Goal: Task Accomplishment & Management: Manage account settings

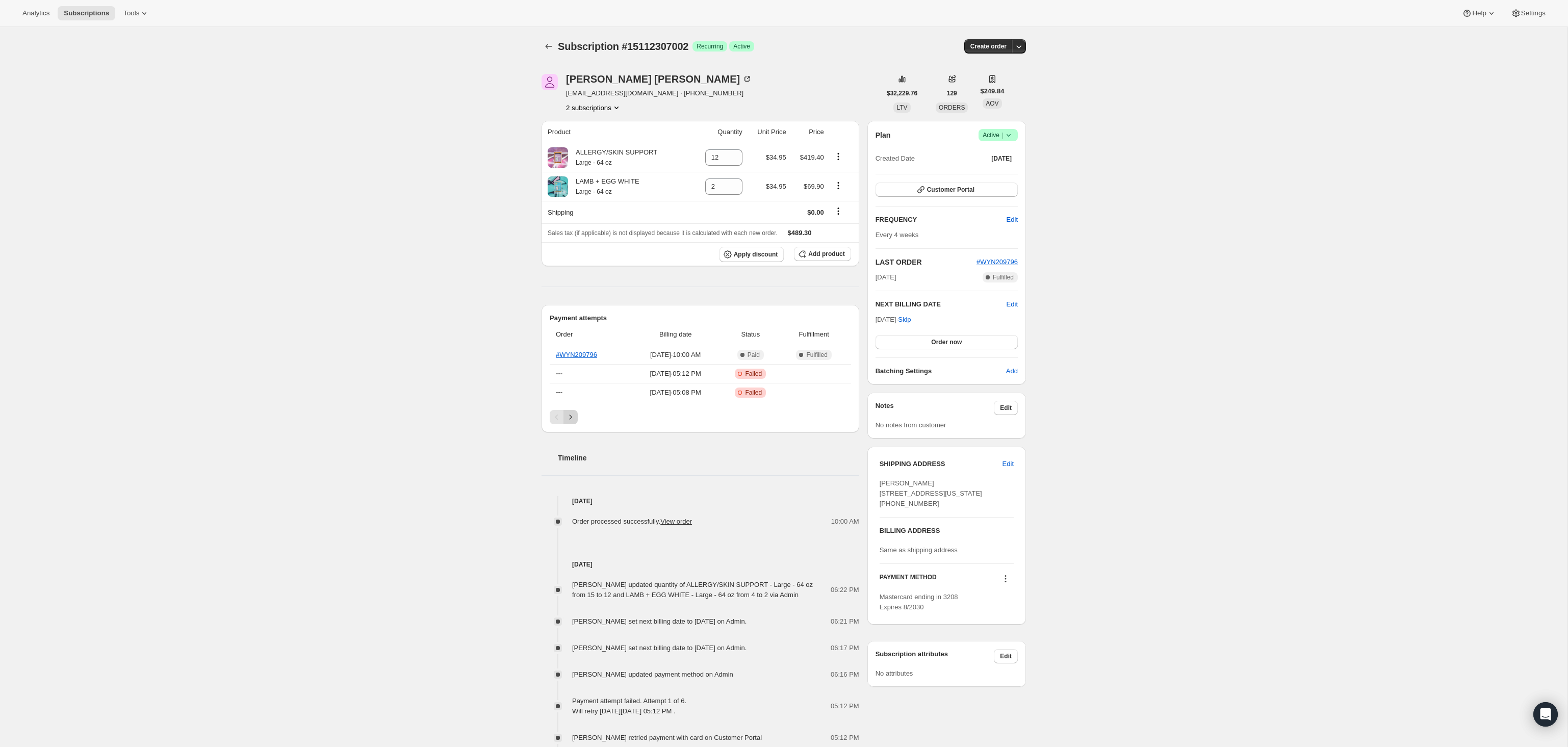
click at [575, 416] on icon "Next" at bounding box center [571, 417] width 10 height 10
click at [574, 396] on th "#WYN198225" at bounding box center [589, 391] width 81 height 19
click at [574, 391] on link "#WYN198225" at bounding box center [576, 391] width 42 height 7
drag, startPoint x: 721, startPoint y: 159, endPoint x: 701, endPoint y: 158, distance: 20.0
click at [706, 158] on input "12" at bounding box center [716, 158] width 22 height 16
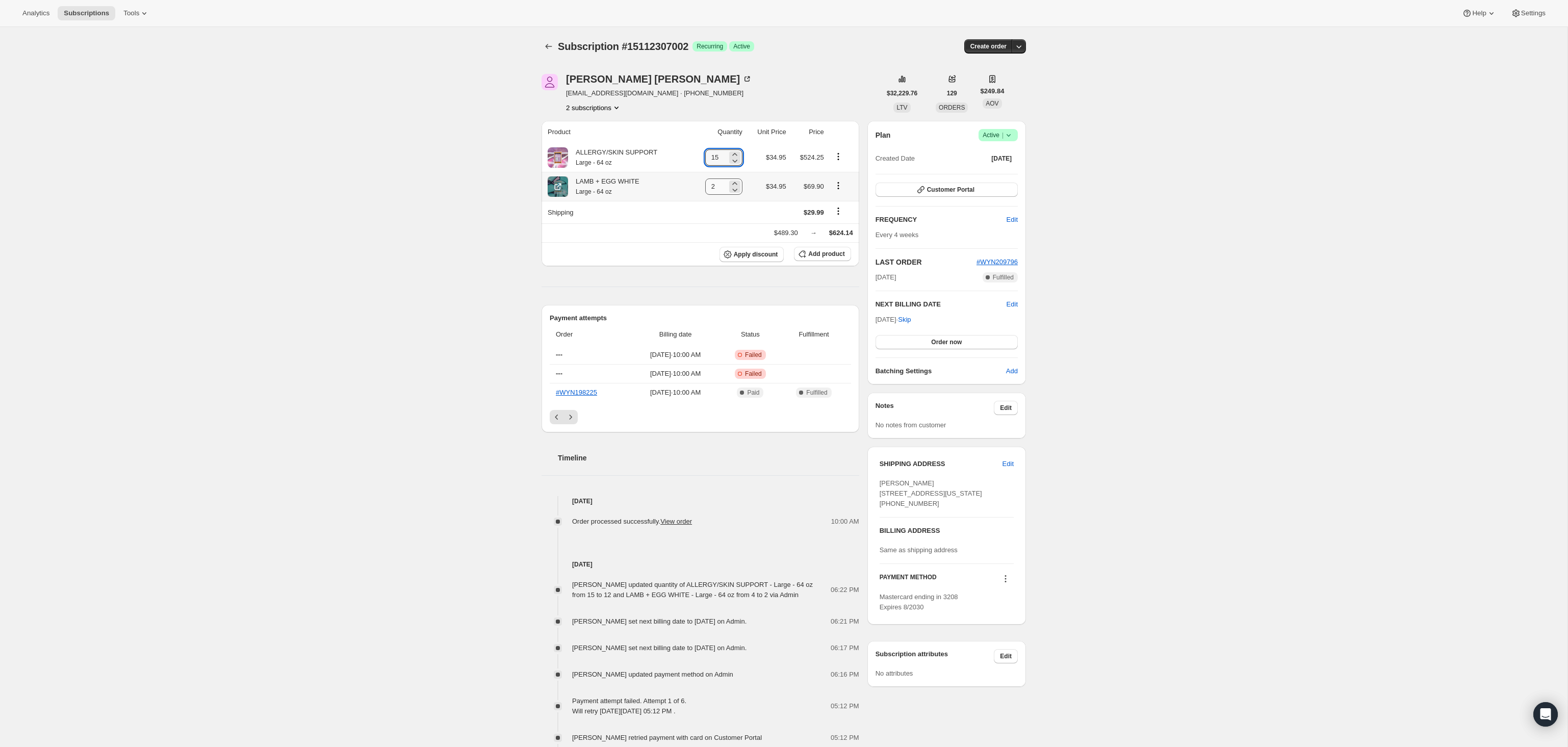
type input "15"
drag, startPoint x: 715, startPoint y: 187, endPoint x: 697, endPoint y: 186, distance: 18.0
click at [697, 186] on td "2" at bounding box center [718, 186] width 55 height 29
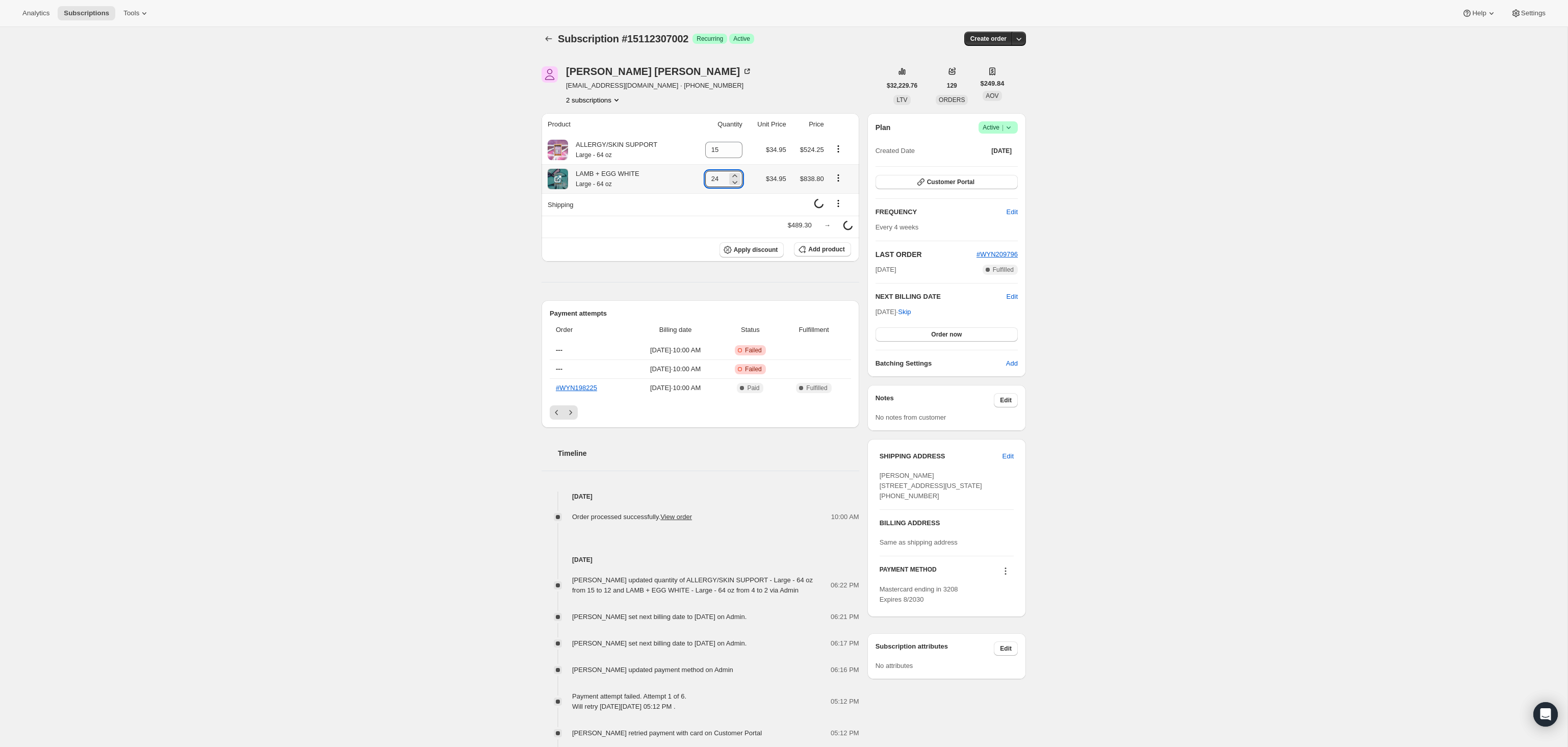
type input "2"
type input "4"
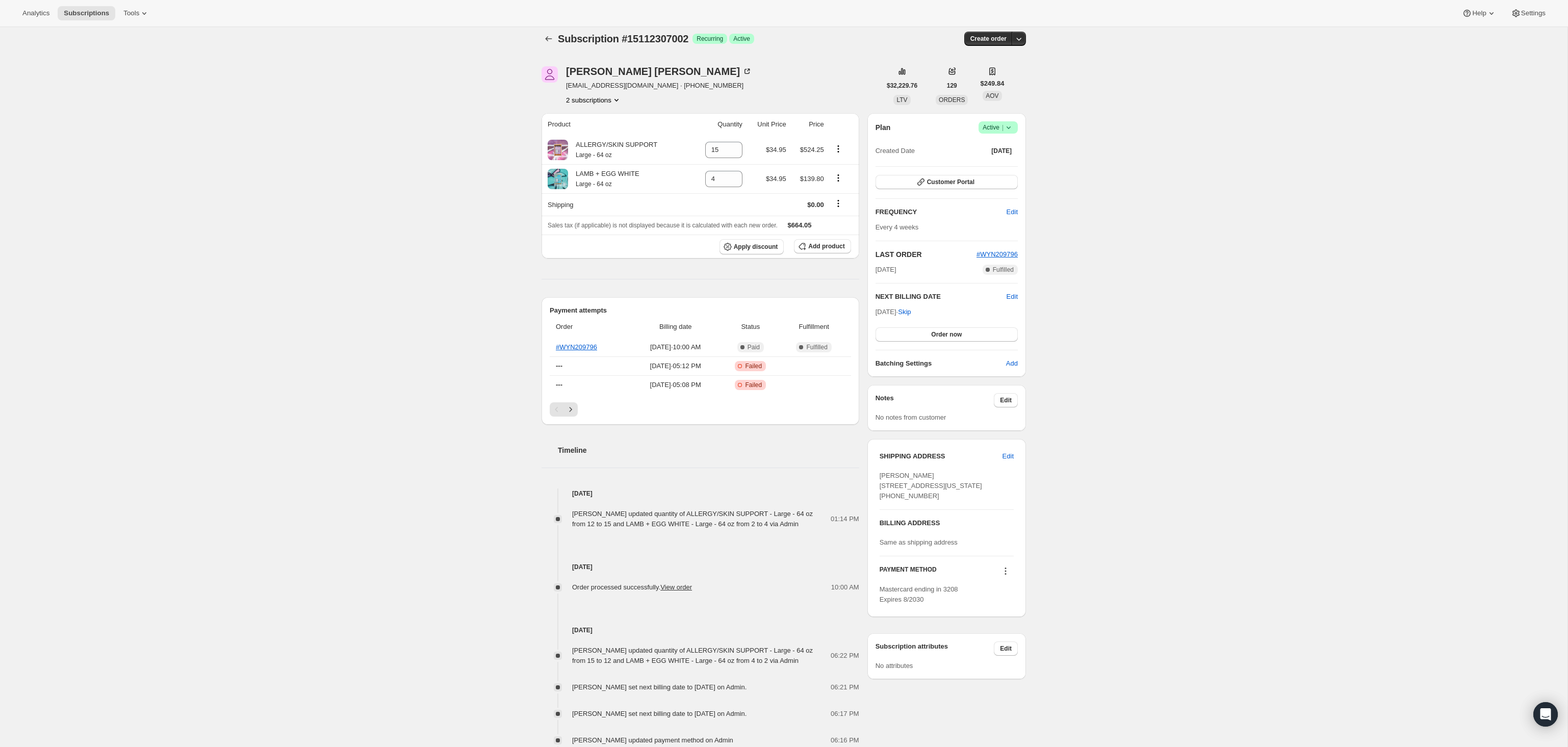
scroll to position [0, 0]
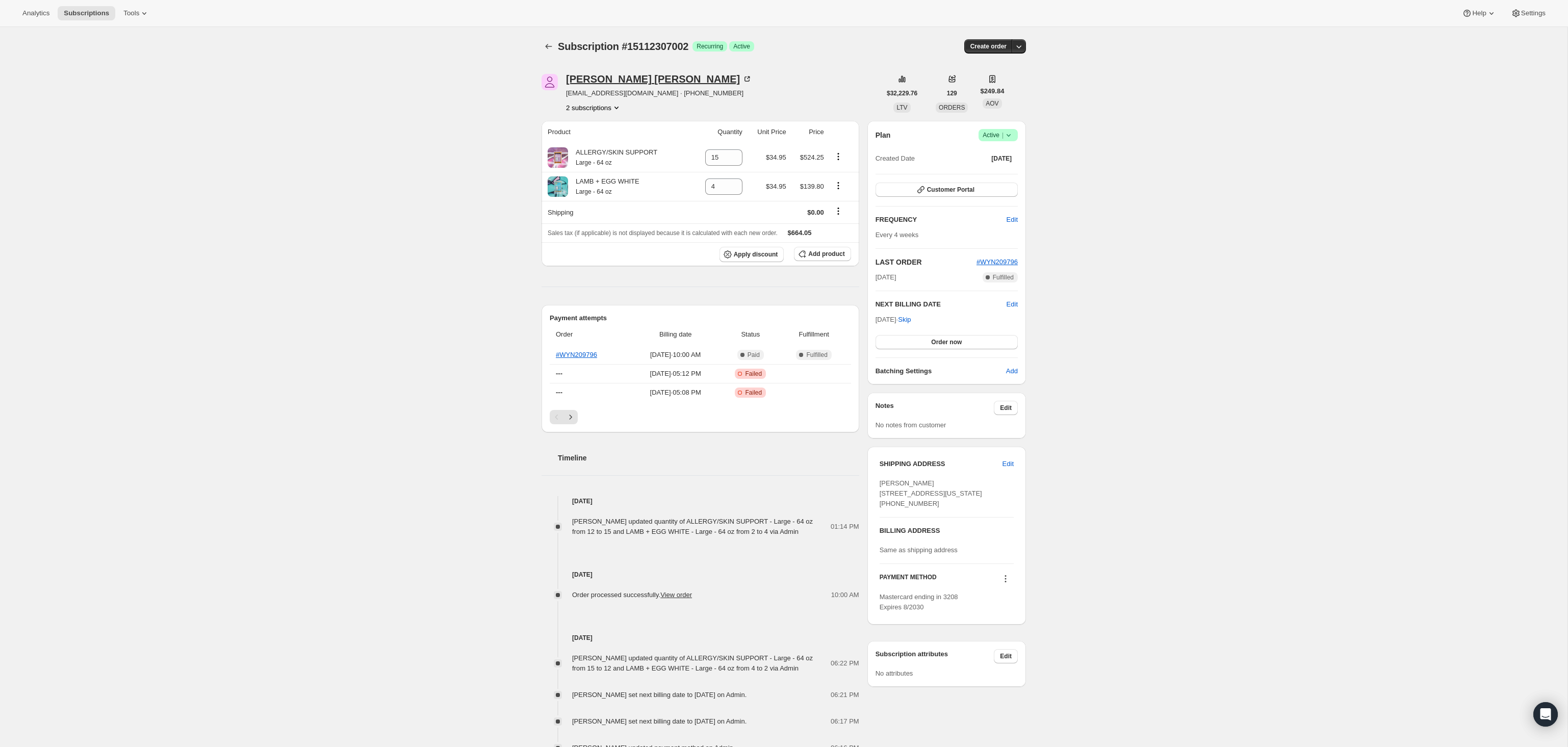
click at [605, 78] on div "[PERSON_NAME]" at bounding box center [659, 78] width 186 height 10
